Goal: Leave review/rating: Leave review/rating

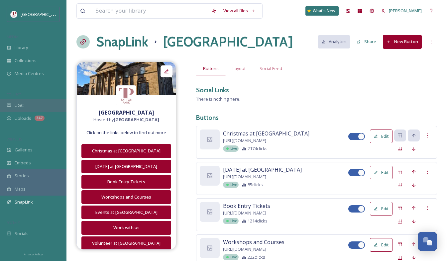
drag, startPoint x: 0, startPoint y: 0, endPoint x: 33, endPoint y: 101, distance: 106.0
click at [33, 101] on div "UGC" at bounding box center [33, 105] width 67 height 13
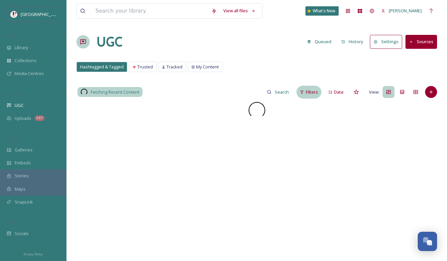
click at [302, 92] on icon at bounding box center [302, 92] width 4 height 4
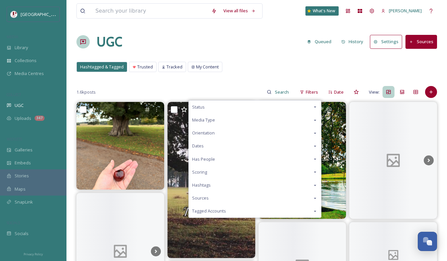
click at [234, 170] on div "Scoring" at bounding box center [255, 172] width 132 height 13
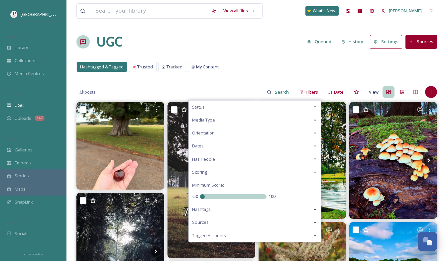
drag, startPoint x: 234, startPoint y: 195, endPoint x: 63, endPoint y: 183, distance: 172.4
type input "-50"
click at [200, 195] on input "range" at bounding box center [233, 197] width 67 height 5
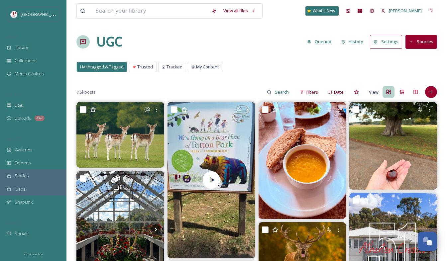
click at [291, 69] on div "Hashtagged & Tagged Trusted Tracked My Content Hashtagged & Tagged Trusted Trac…" at bounding box center [257, 69] width 361 height 14
